Goal: Task Accomplishment & Management: Use online tool/utility

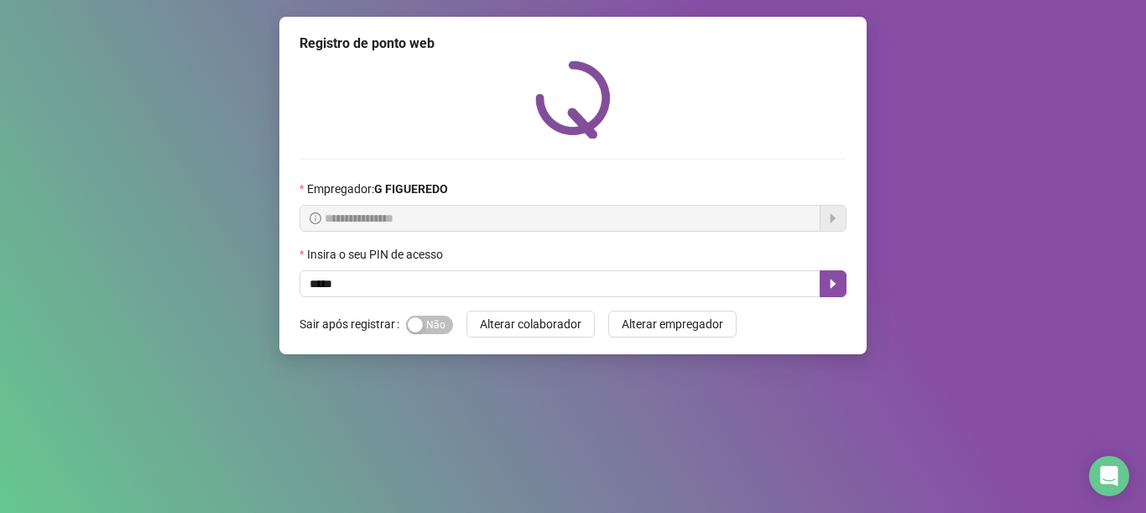
type input "*****"
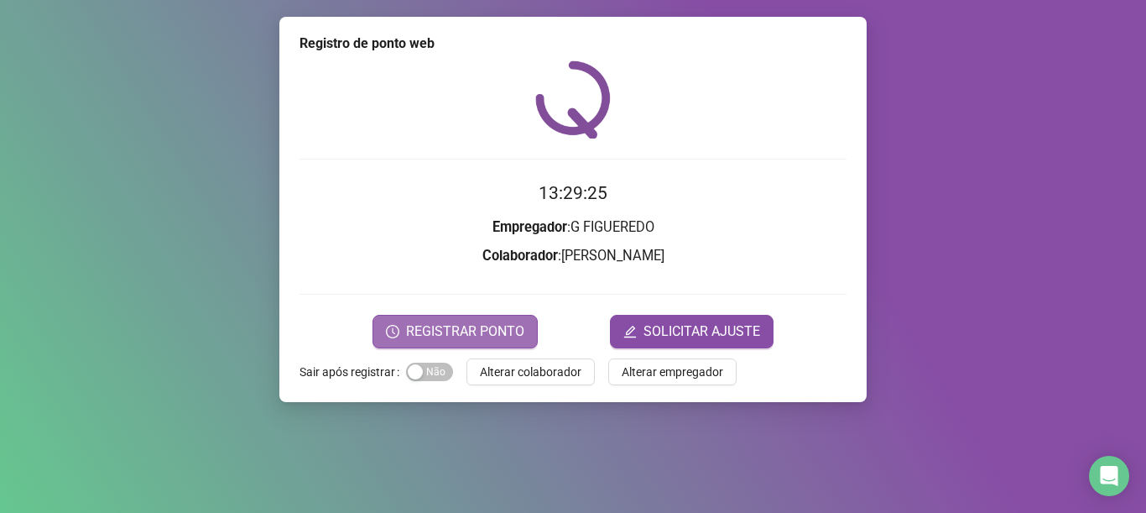
click at [476, 336] on span "REGISTRAR PONTO" at bounding box center [465, 331] width 118 height 20
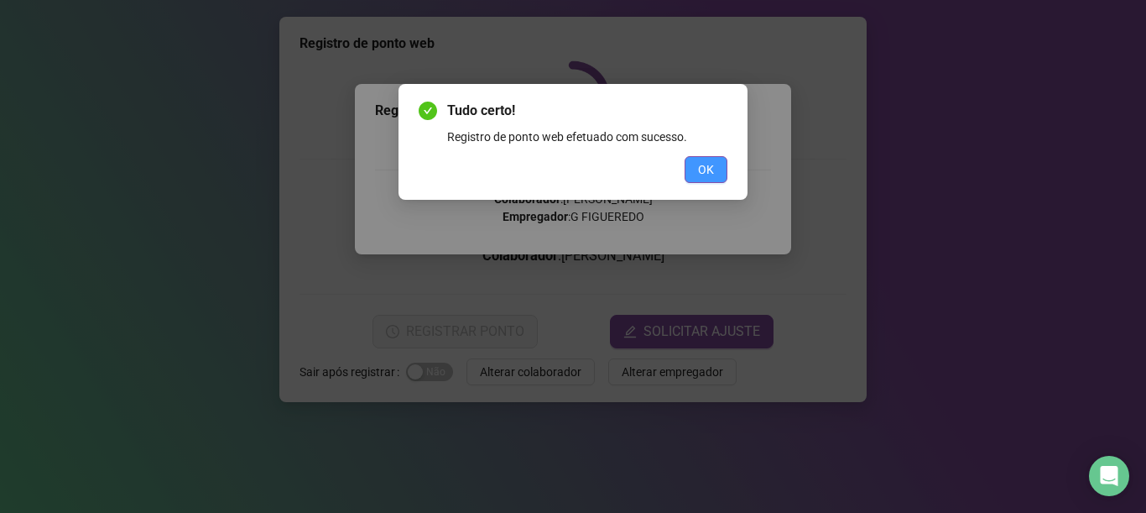
click at [690, 174] on button "OK" at bounding box center [706, 169] width 43 height 27
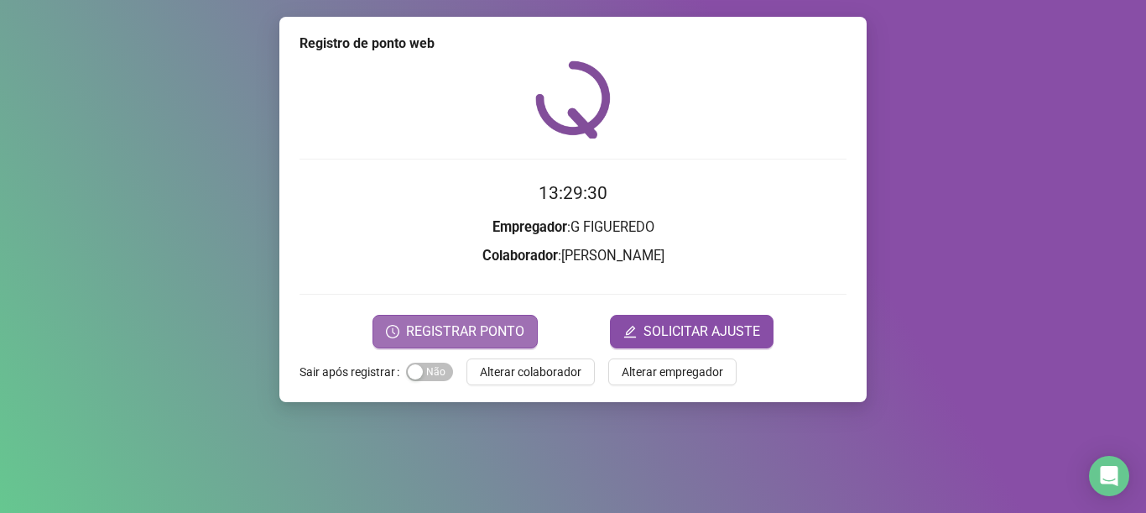
click at [485, 346] on button "REGISTRAR PONTO" at bounding box center [454, 332] width 165 height 34
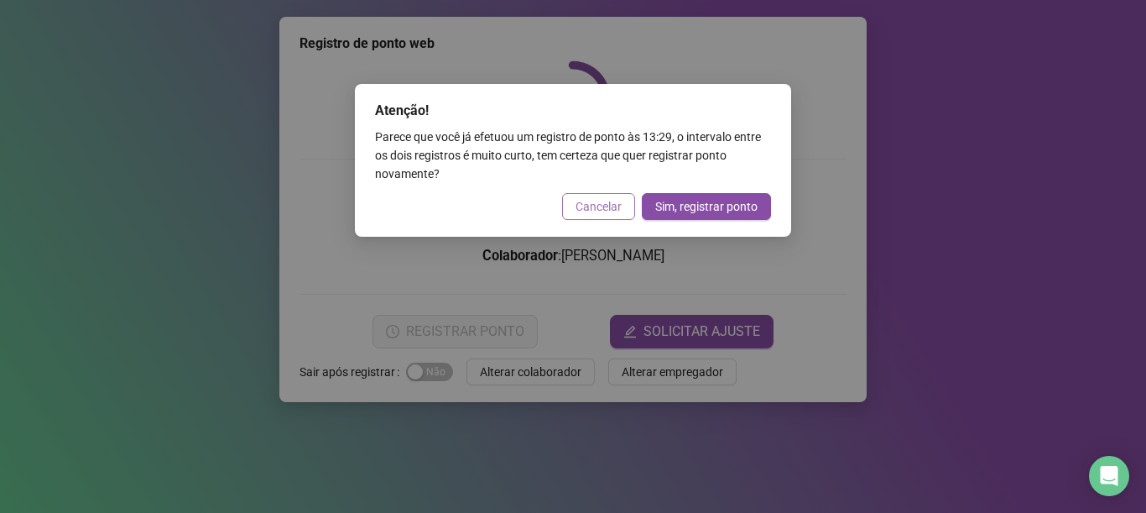
click at [613, 202] on span "Cancelar" at bounding box center [598, 206] width 46 height 18
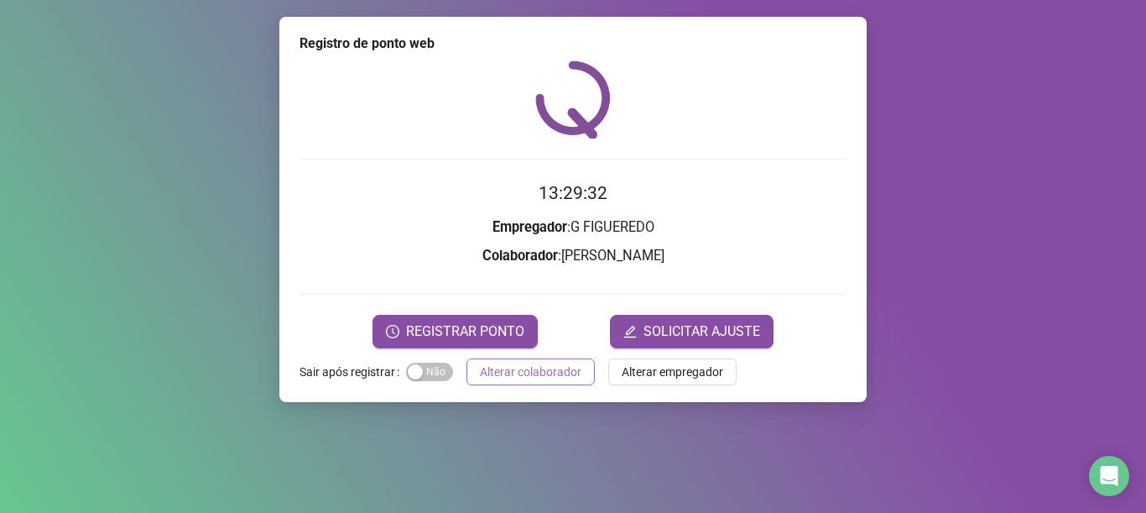
click at [506, 381] on button "Alterar colaborador" at bounding box center [530, 371] width 128 height 27
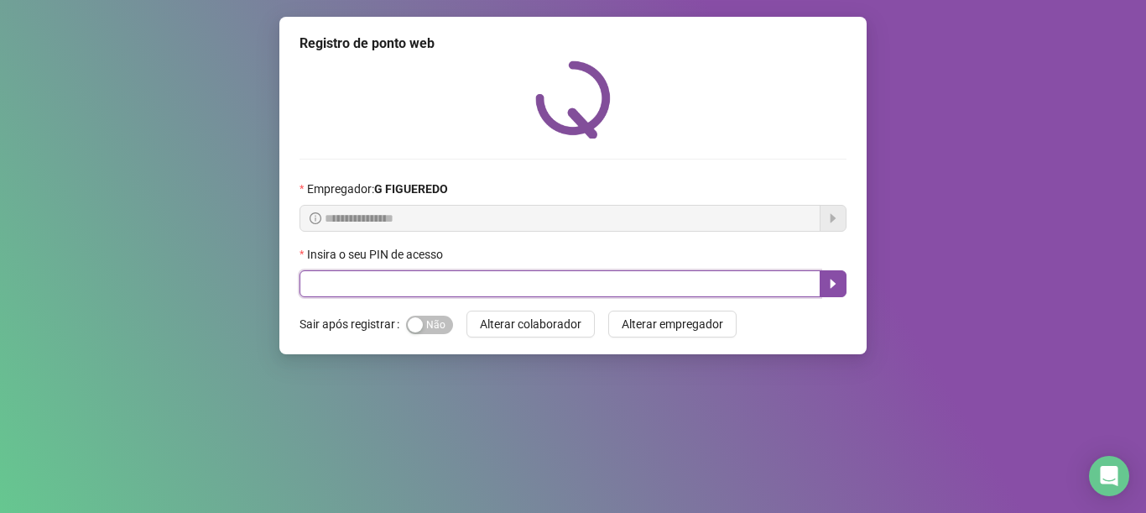
click at [511, 270] on input "text" at bounding box center [559, 283] width 521 height 27
type input "*****"
click at [835, 281] on icon "caret-right" at bounding box center [832, 283] width 13 height 13
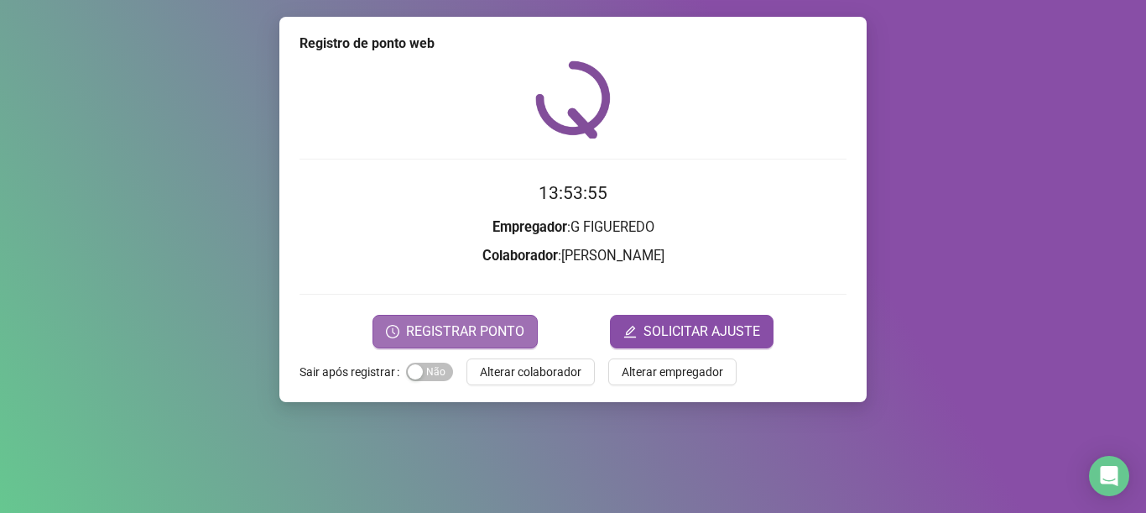
click at [460, 331] on span "REGISTRAR PONTO" at bounding box center [465, 331] width 118 height 20
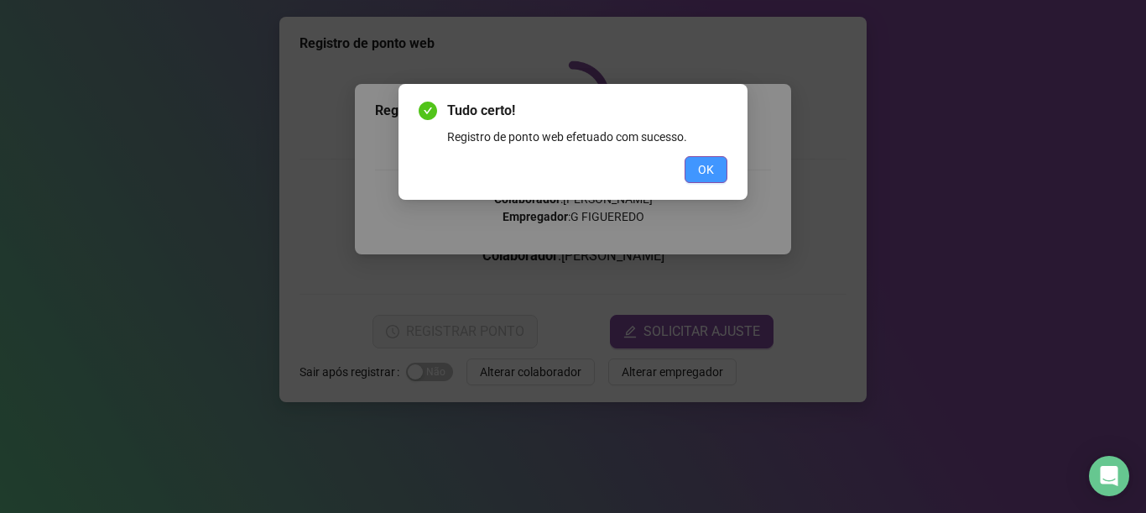
click at [695, 173] on button "OK" at bounding box center [706, 169] width 43 height 27
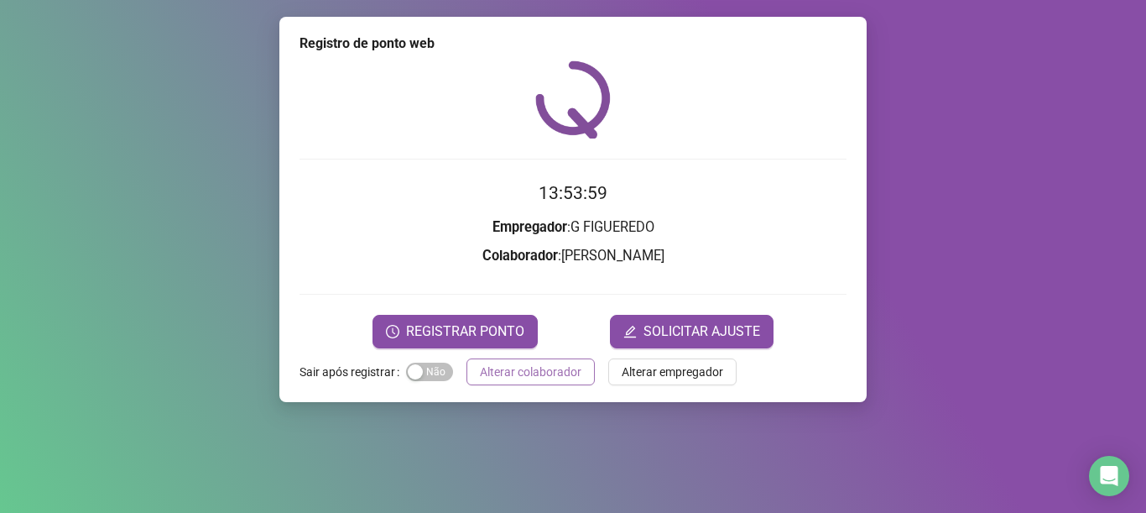
click at [538, 365] on span "Alterar colaborador" at bounding box center [531, 371] width 102 height 18
